Goal: Task Accomplishment & Management: Manage account settings

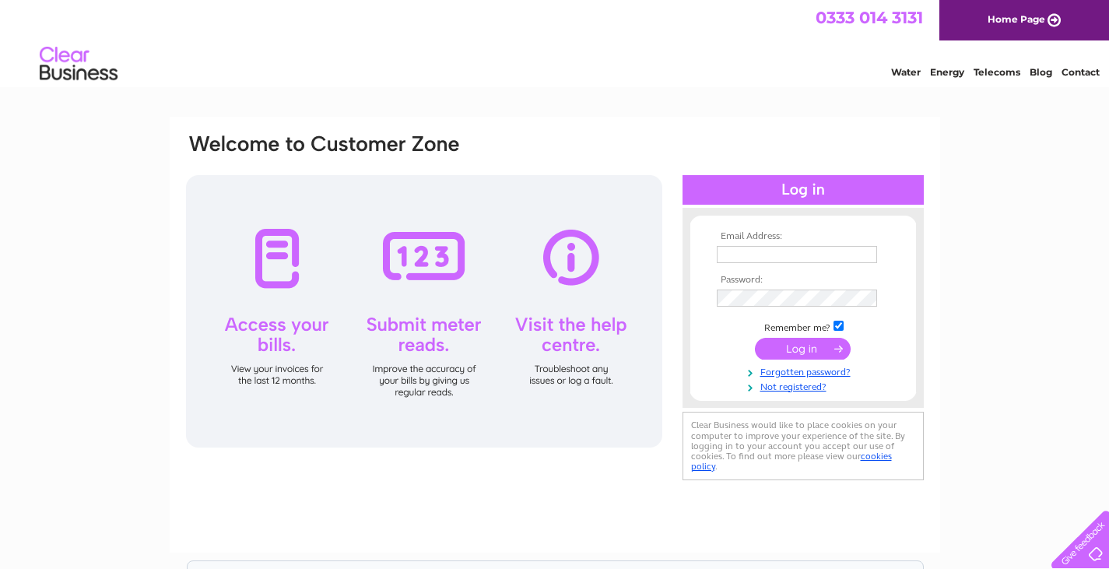
type input "[EMAIL_ADDRESS][DOMAIN_NAME]"
click at [797, 346] on input "submit" at bounding box center [803, 349] width 96 height 22
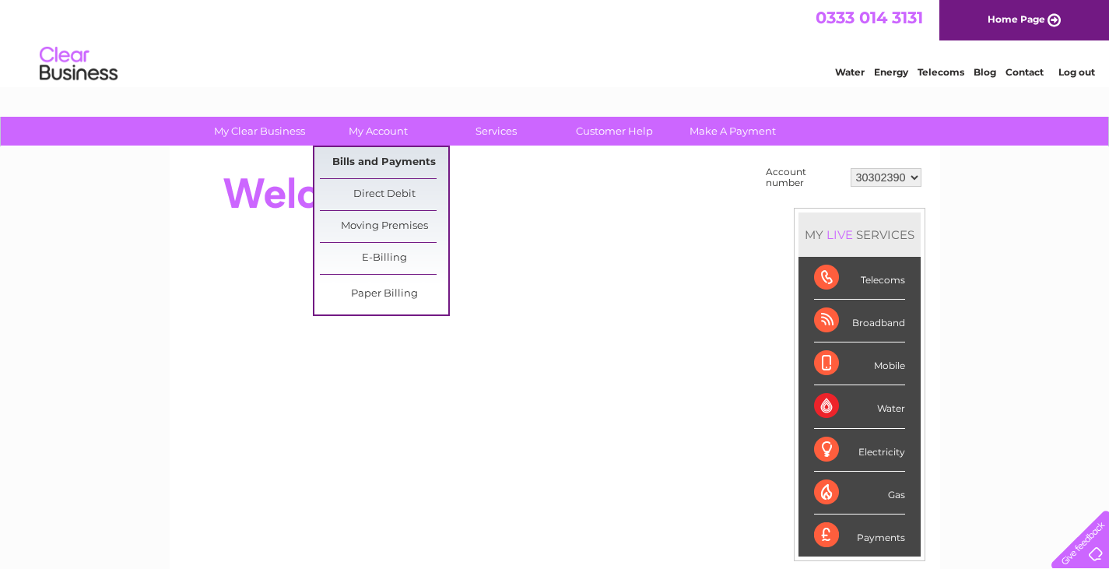
click at [374, 160] on link "Bills and Payments" at bounding box center [384, 162] width 128 height 31
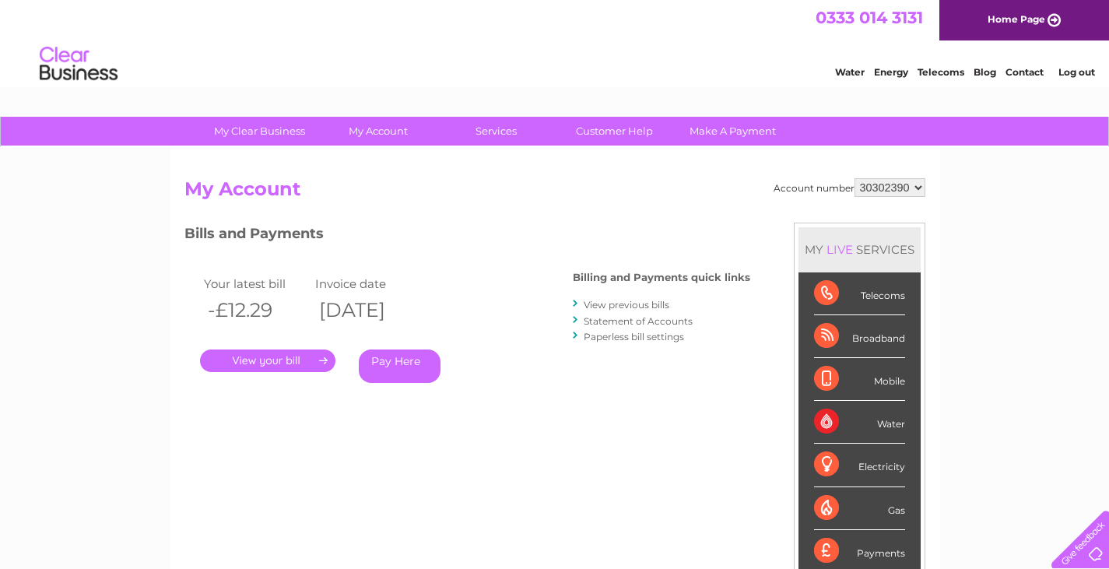
click at [248, 358] on link "." at bounding box center [267, 361] width 135 height 23
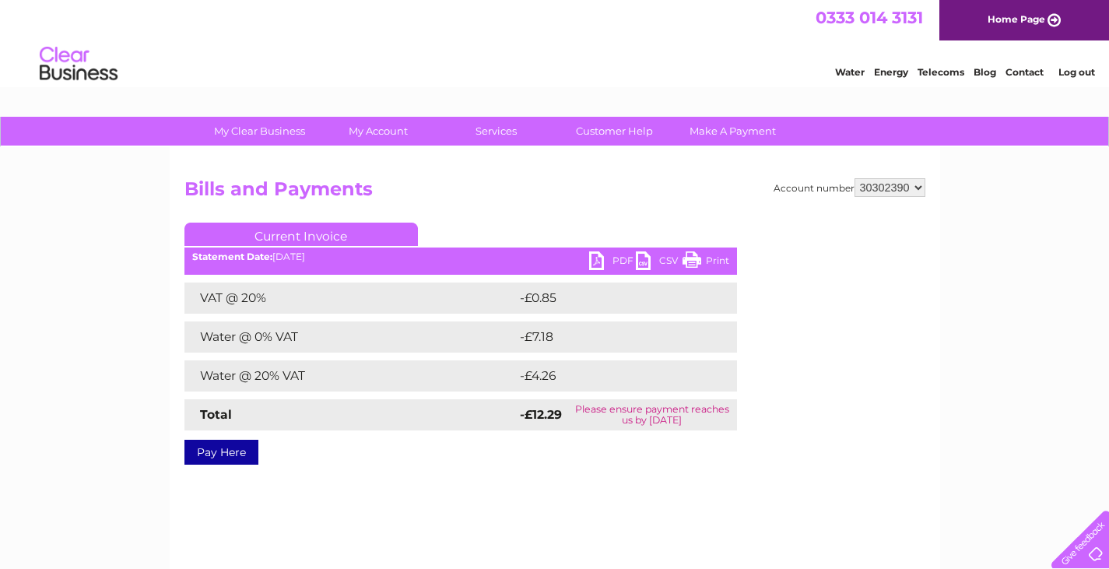
click at [602, 261] on link "PDF" at bounding box center [612, 262] width 47 height 23
